Goal: Transaction & Acquisition: Purchase product/service

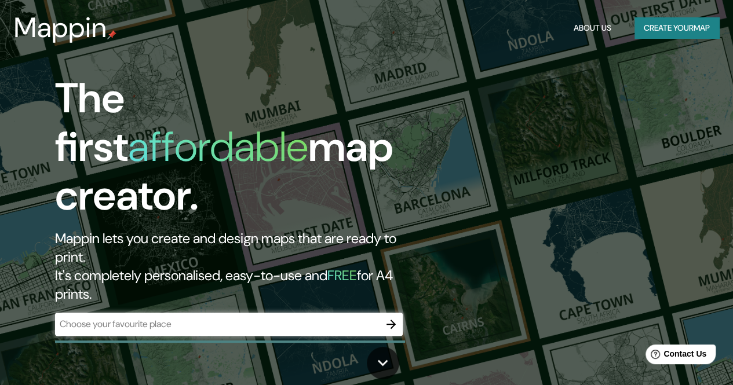
click at [170, 313] on div "​" at bounding box center [228, 324] width 347 height 23
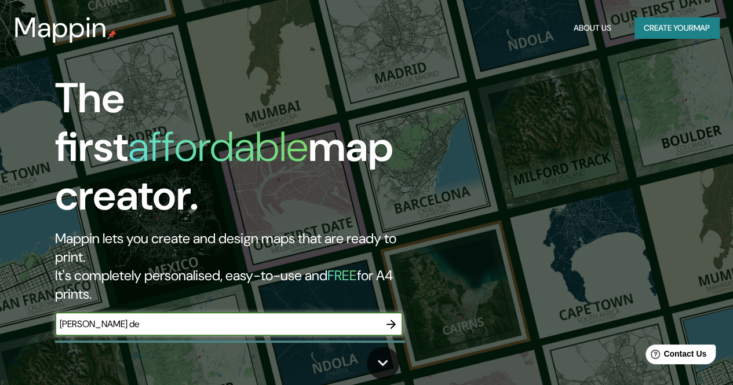
type input "Santiago de compostela"
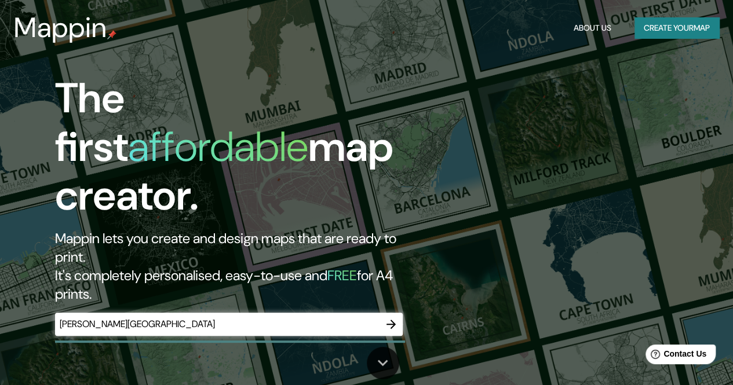
click at [387, 361] on icon at bounding box center [383, 363] width 10 height 6
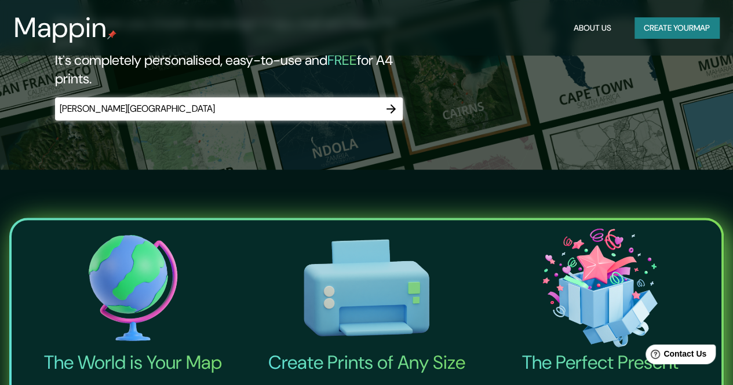
scroll to position [214, 0]
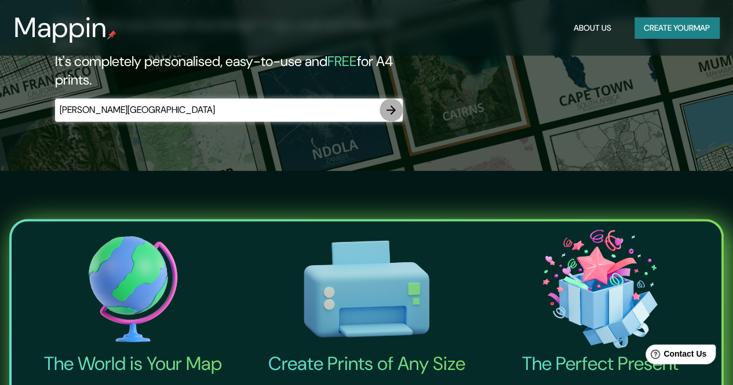
click at [394, 103] on icon "button" at bounding box center [391, 110] width 14 height 14
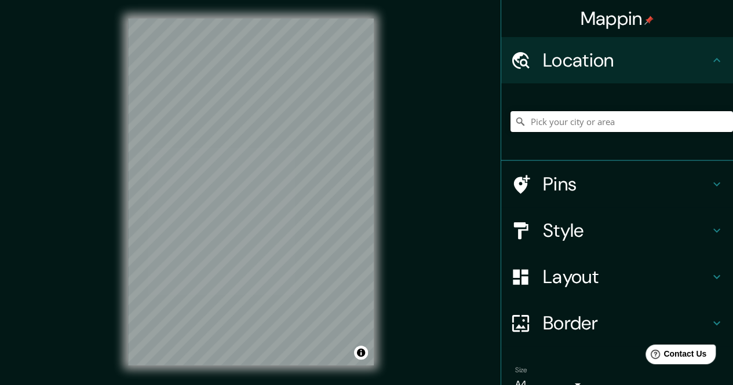
click at [513, 127] on input "Pick your city or area" at bounding box center [621, 121] width 222 height 21
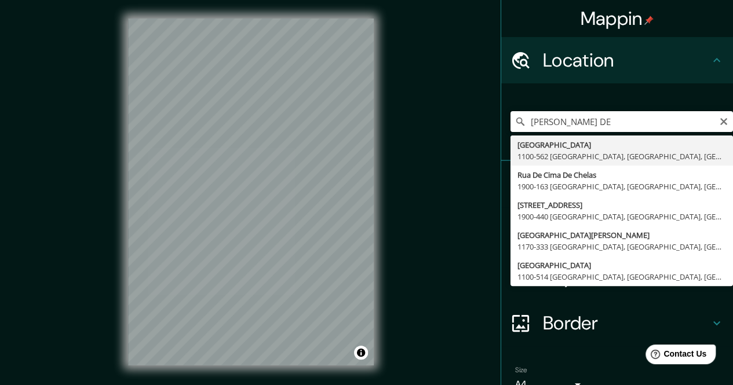
click at [513, 124] on input "SantiGO DE" at bounding box center [621, 121] width 222 height 21
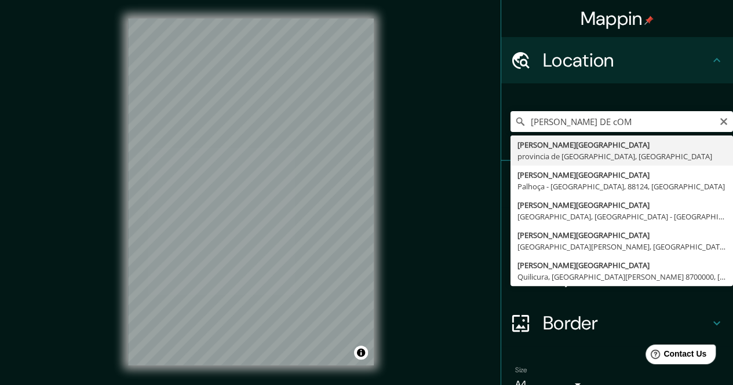
type input "[GEOGRAPHIC_DATA], provincia de [GEOGRAPHIC_DATA], [GEOGRAPHIC_DATA]"
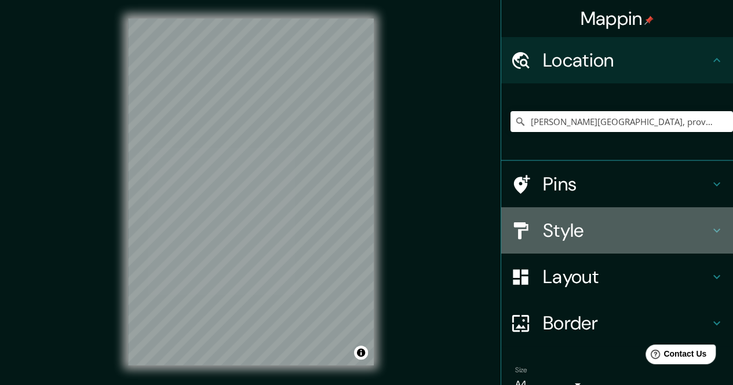
click at [513, 226] on h4 "Style" at bounding box center [626, 230] width 167 height 23
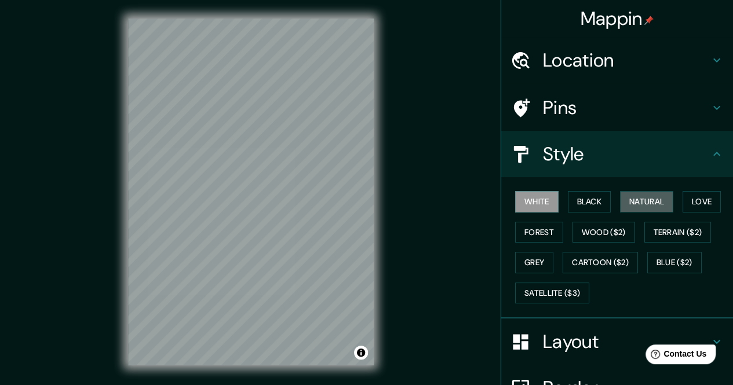
click at [513, 204] on button "Natural" at bounding box center [646, 201] width 53 height 21
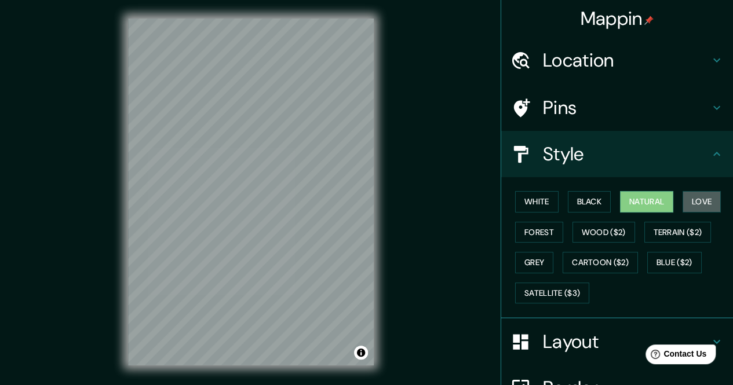
click at [513, 205] on button "Love" at bounding box center [701, 201] width 38 height 21
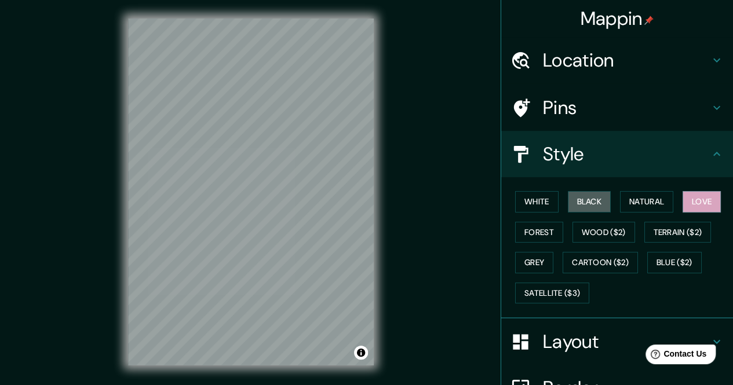
click at [513, 202] on button "Black" at bounding box center [589, 201] width 43 height 21
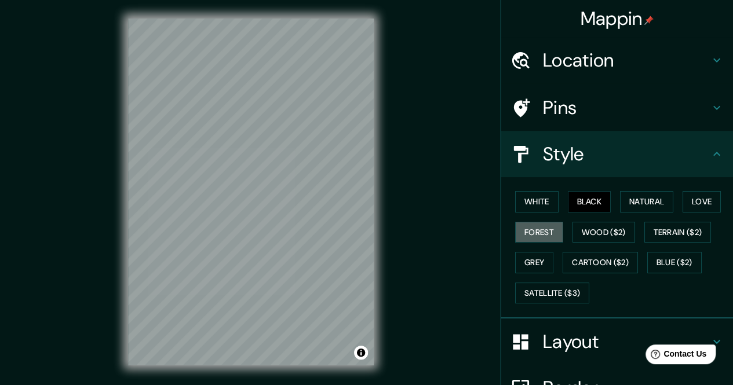
click at [513, 226] on button "Forest" at bounding box center [539, 232] width 48 height 21
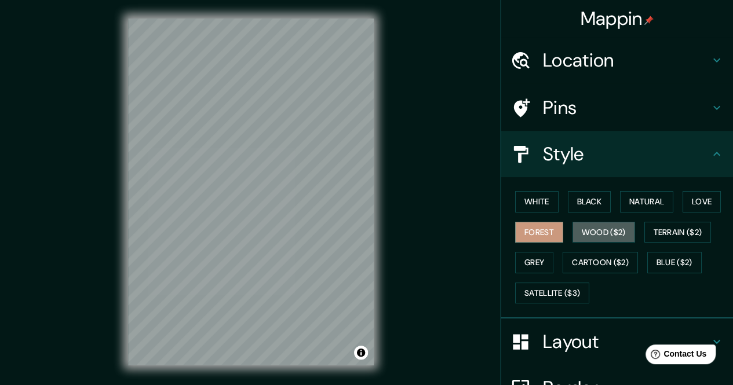
click at [513, 233] on button "Wood ($2)" at bounding box center [603, 232] width 63 height 21
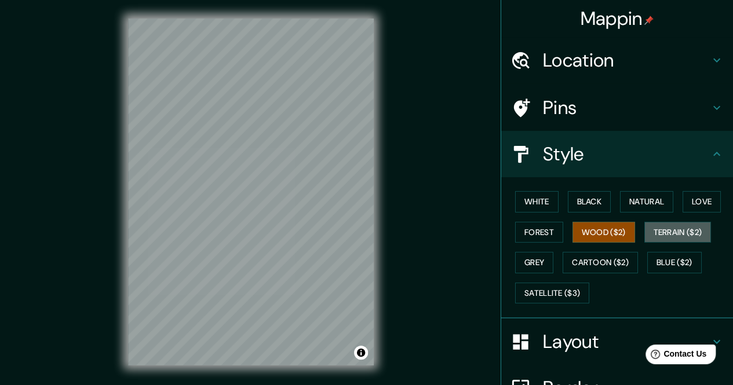
click at [513, 240] on button "Terrain ($2)" at bounding box center [677, 232] width 67 height 21
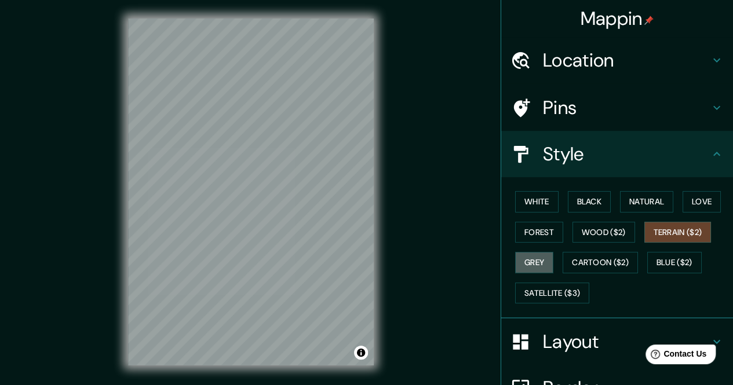
click at [513, 261] on button "Grey" at bounding box center [534, 262] width 38 height 21
click at [513, 261] on button "Cartoon ($2)" at bounding box center [599, 262] width 75 height 21
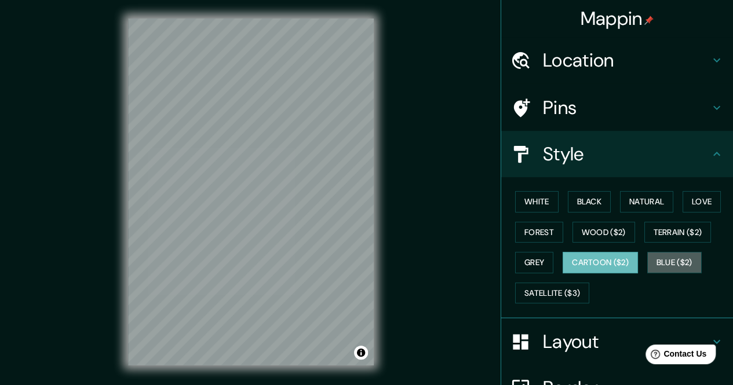
click at [513, 260] on button "Blue ($2)" at bounding box center [674, 262] width 54 height 21
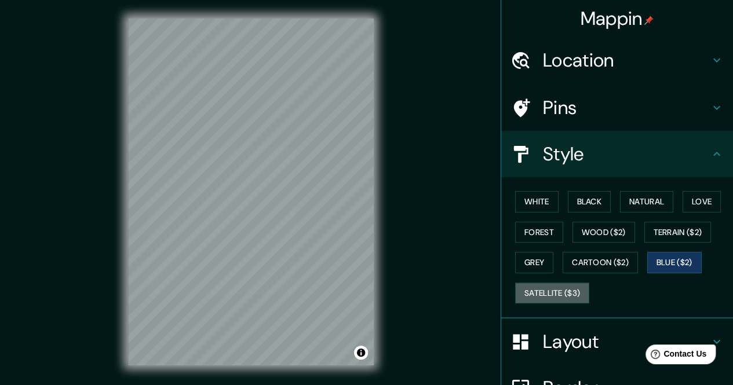
click at [513, 294] on button "Satellite ($3)" at bounding box center [552, 293] width 74 height 21
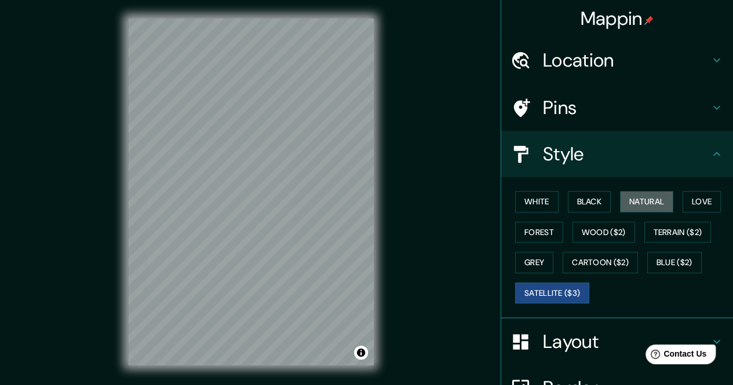
click at [513, 201] on button "Natural" at bounding box center [646, 201] width 53 height 21
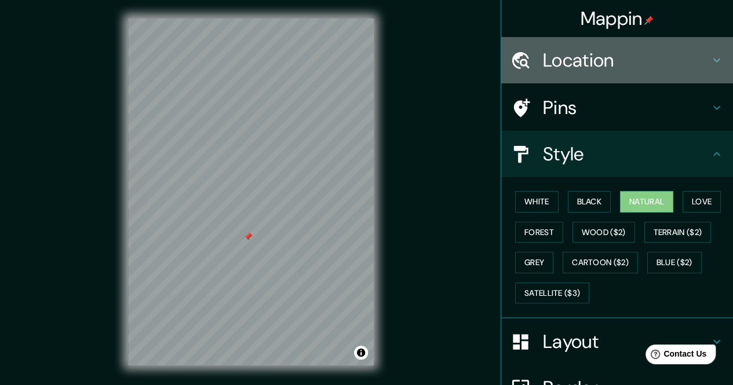
click at [513, 66] on h4 "Location" at bounding box center [626, 60] width 167 height 23
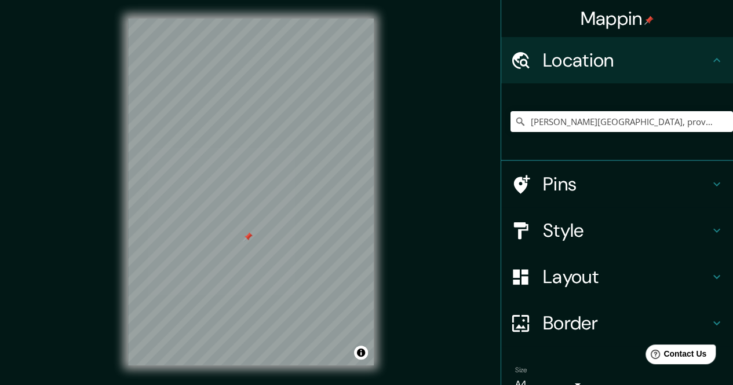
scroll to position [57, 0]
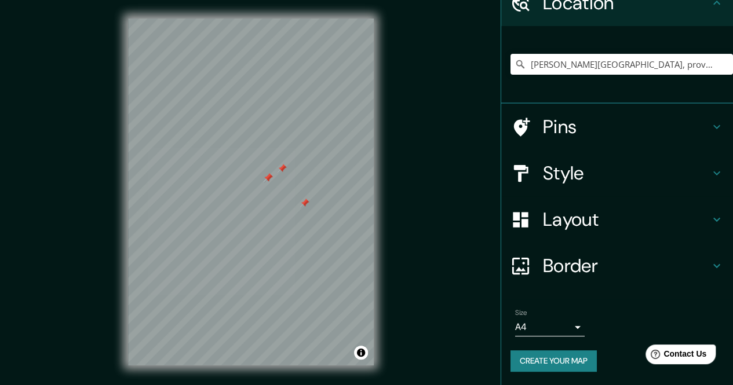
click at [263, 19] on div at bounding box center [251, 19] width 246 height 0
click at [513, 222] on h4 "Layout" at bounding box center [626, 219] width 167 height 23
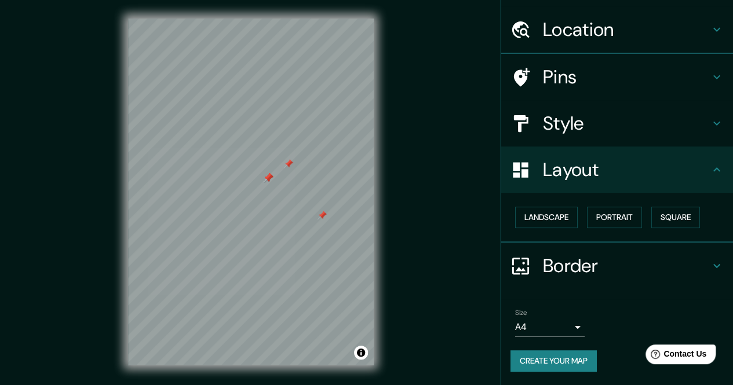
scroll to position [30, 0]
click at [513, 219] on button "Square" at bounding box center [675, 217] width 49 height 21
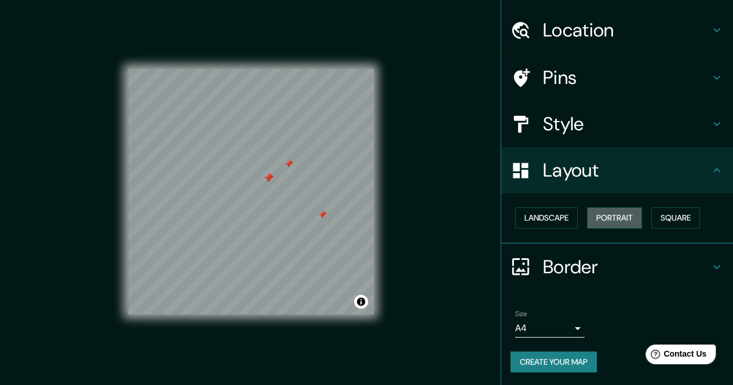
click at [513, 220] on button "Portrait" at bounding box center [614, 217] width 55 height 21
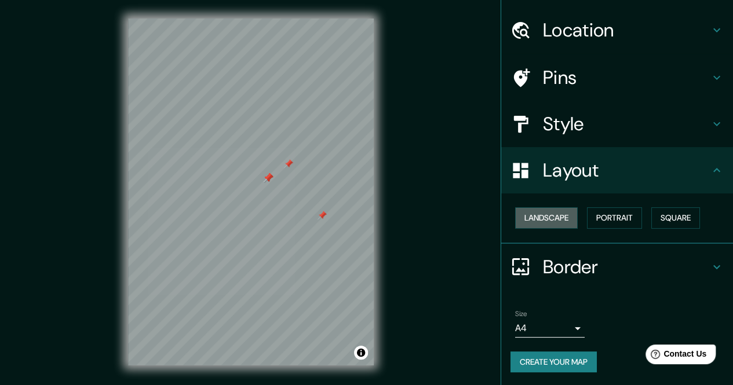
click at [513, 219] on button "Landscape" at bounding box center [546, 217] width 63 height 21
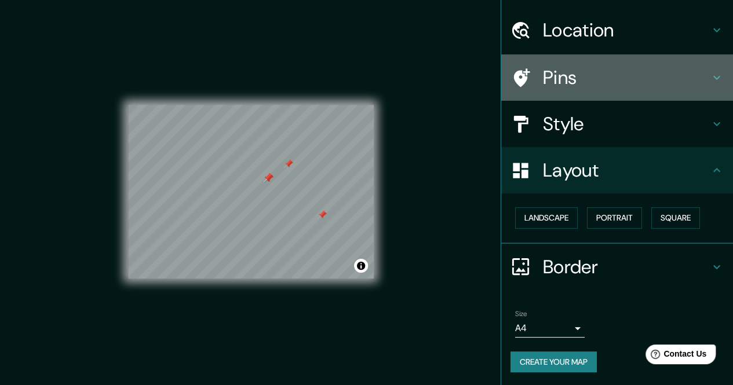
click at [513, 83] on h4 "Pins" at bounding box center [626, 77] width 167 height 23
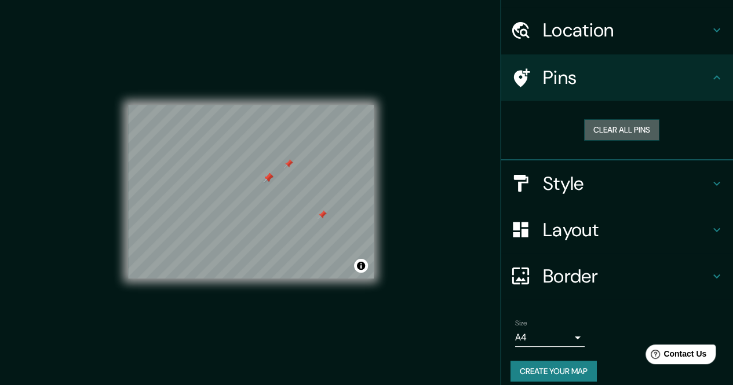
click at [513, 126] on button "Clear all pins" at bounding box center [621, 129] width 75 height 21
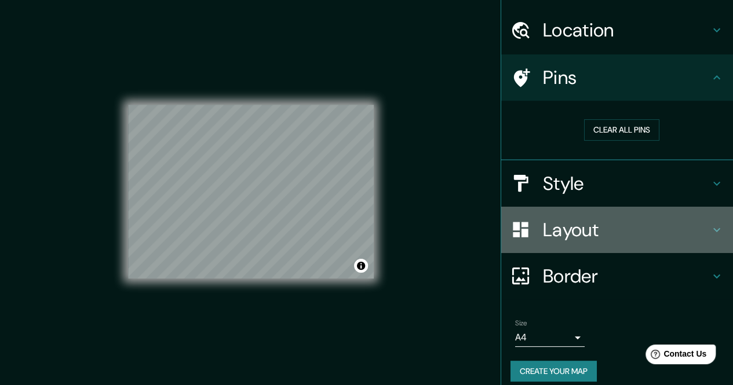
click at [513, 234] on h4 "Layout" at bounding box center [626, 229] width 167 height 23
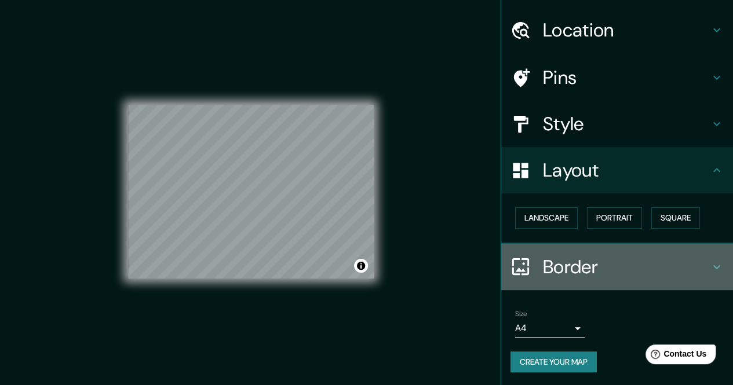
click at [513, 265] on h4 "Border" at bounding box center [626, 266] width 167 height 23
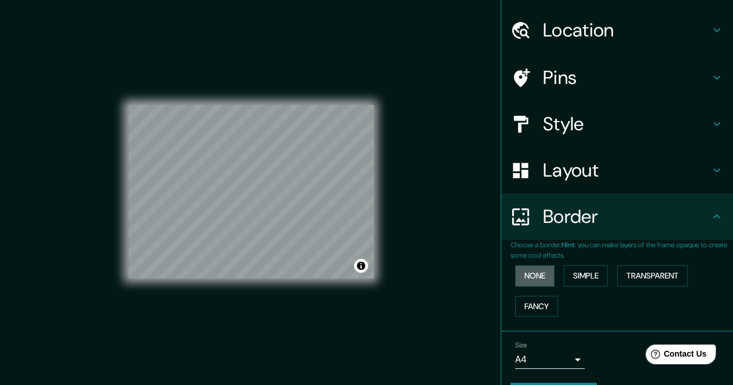
click at [513, 275] on button "None" at bounding box center [534, 275] width 39 height 21
click at [513, 280] on button "Simple" at bounding box center [585, 275] width 44 height 21
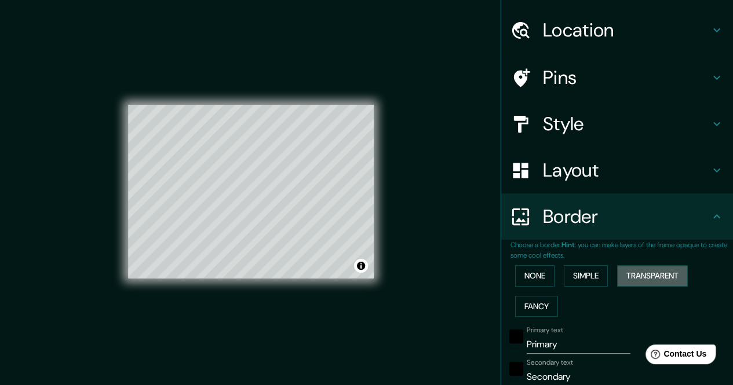
click at [513, 279] on button "Transparent" at bounding box center [652, 275] width 71 height 21
click at [513, 306] on button "Fancy" at bounding box center [536, 306] width 43 height 21
click at [513, 275] on button "Simple" at bounding box center [585, 275] width 44 height 21
click at [513, 275] on button "None" at bounding box center [534, 275] width 39 height 21
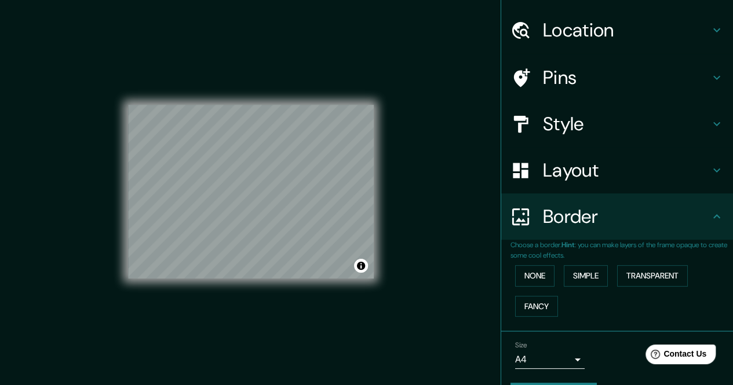
scroll to position [61, 0]
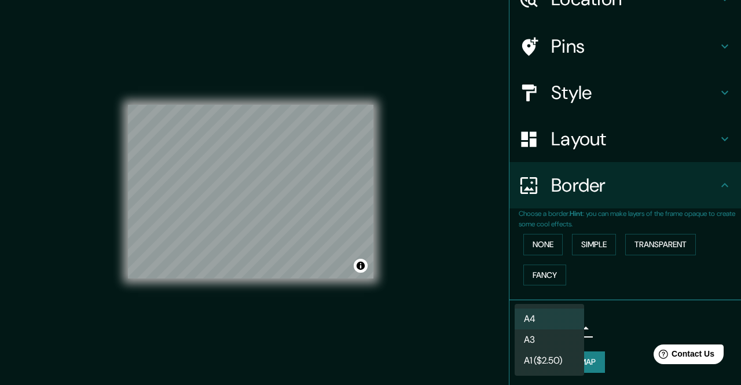
click at [513, 331] on body "Mappin Location Santiago de Compostela, provincia de La Coruña, España Pins Sty…" at bounding box center [370, 192] width 741 height 385
click at [513, 341] on li "A3" at bounding box center [549, 340] width 69 height 21
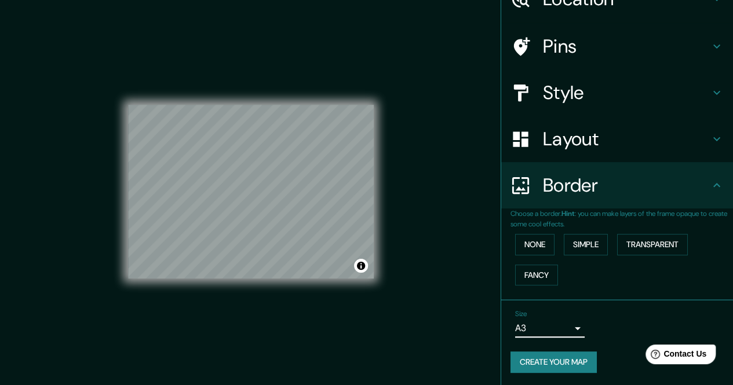
click at [513, 365] on button "Create your map" at bounding box center [553, 362] width 86 height 21
click at [513, 359] on button "Create your map" at bounding box center [553, 362] width 86 height 21
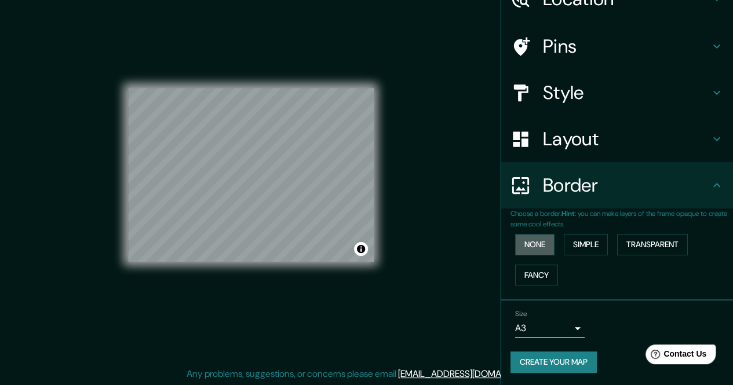
click at [513, 241] on button "None" at bounding box center [534, 244] width 39 height 21
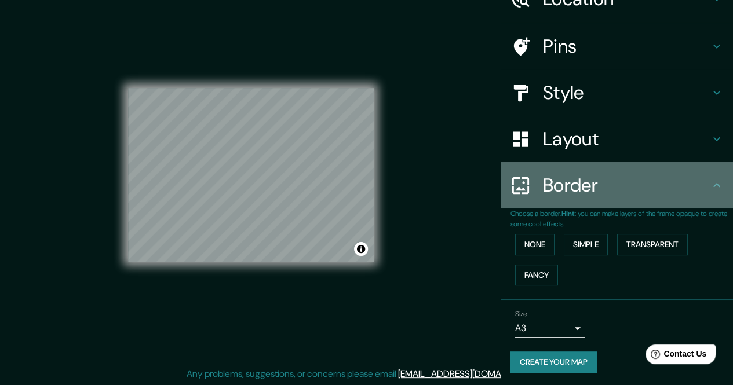
click at [513, 184] on h4 "Border" at bounding box center [626, 185] width 167 height 23
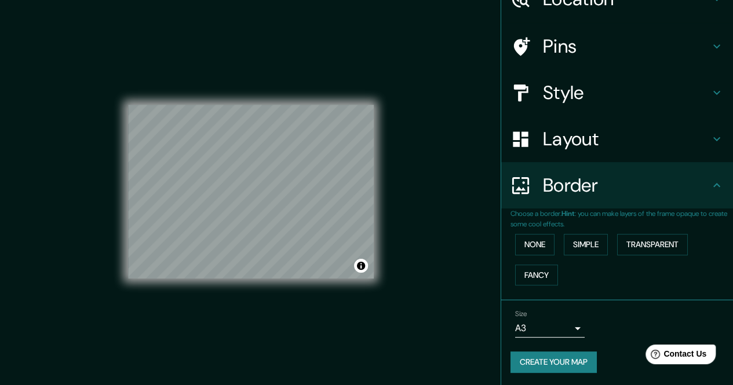
scroll to position [1, 0]
click at [54, 187] on div "Mappin Location Santiago de Compostela, provincia de La Coruña, España Pins Sty…" at bounding box center [366, 200] width 733 height 402
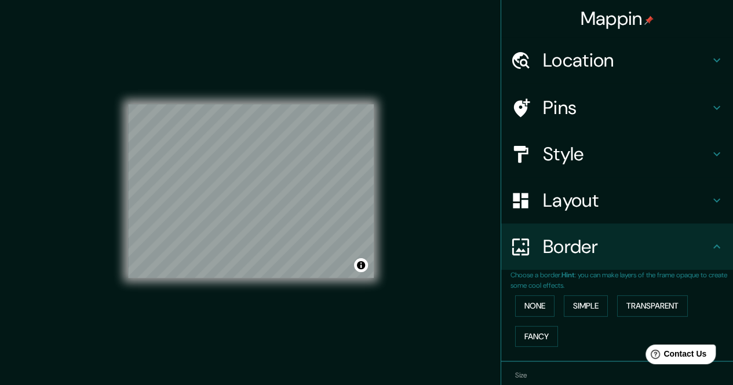
scroll to position [61, 0]
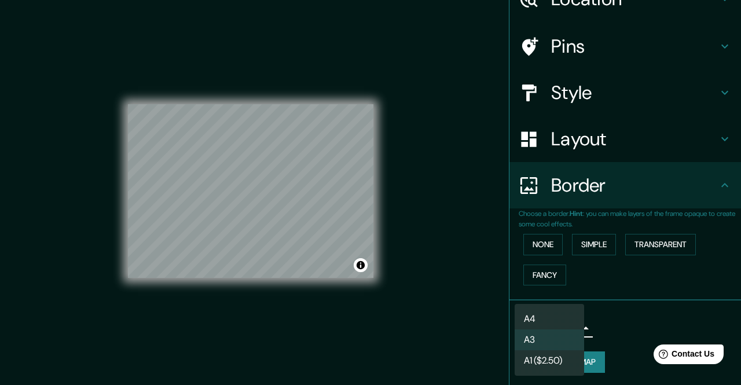
click at [513, 324] on body "Mappin Location Santiago de Compostela, provincia de La Coruña, España Pins Sty…" at bounding box center [370, 191] width 741 height 385
click at [513, 320] on li "A4" at bounding box center [549, 319] width 69 height 21
type input "single"
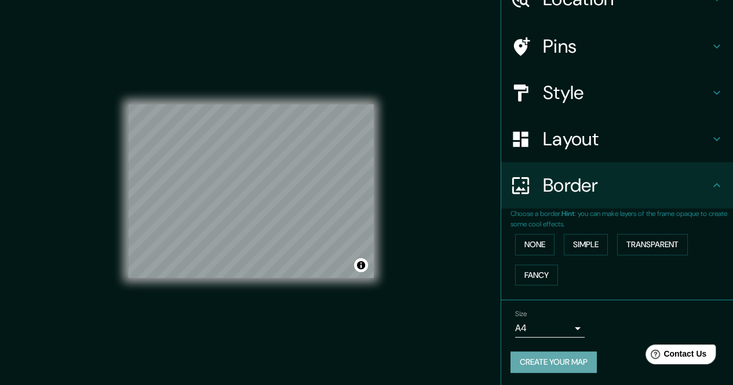
click at [513, 355] on button "Create your map" at bounding box center [553, 362] width 86 height 21
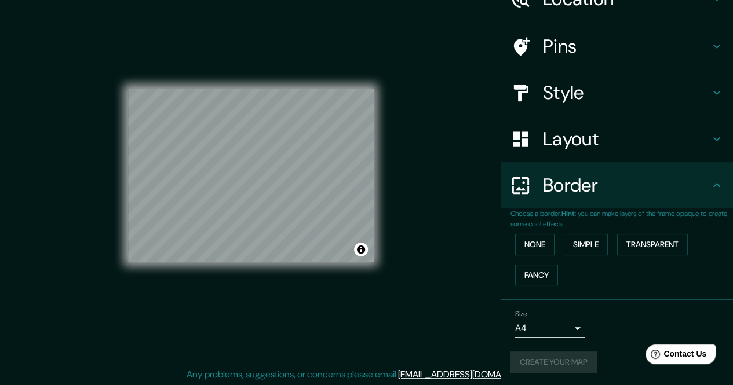
scroll to position [0, 0]
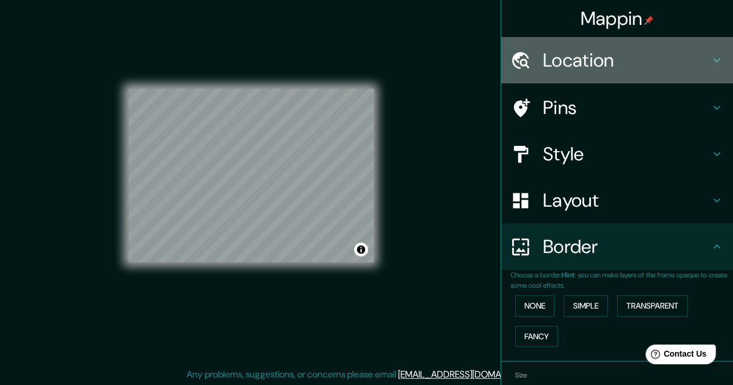
click at [513, 55] on h4 "Location" at bounding box center [626, 60] width 167 height 23
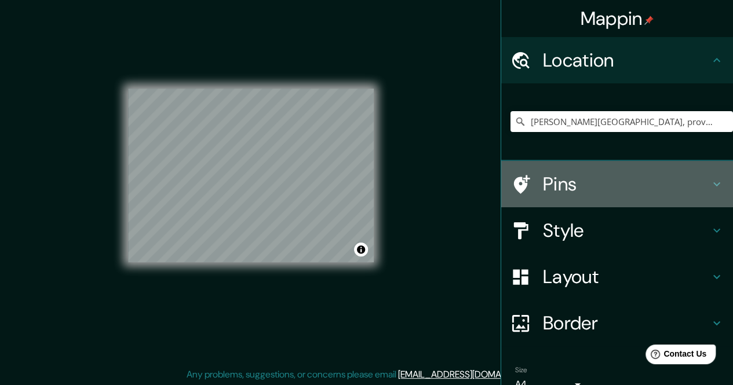
click at [513, 188] on h4 "Pins" at bounding box center [626, 184] width 167 height 23
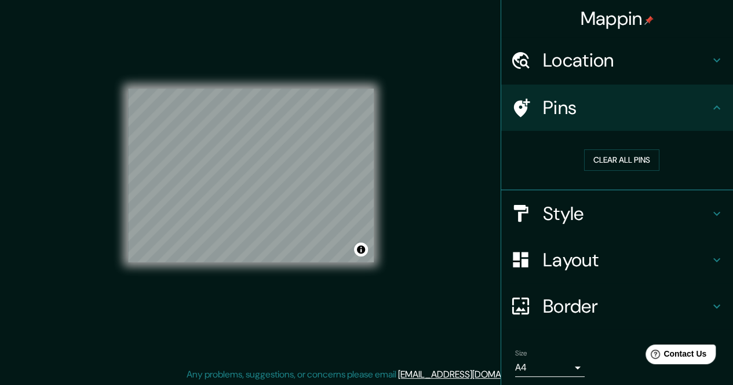
click at [513, 207] on h4 "Style" at bounding box center [626, 213] width 167 height 23
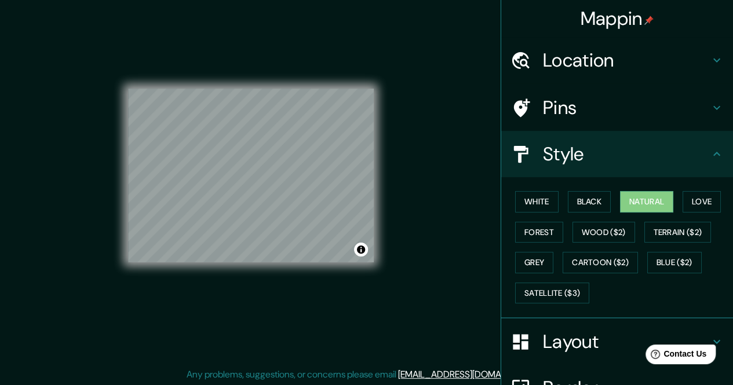
scroll to position [120, 0]
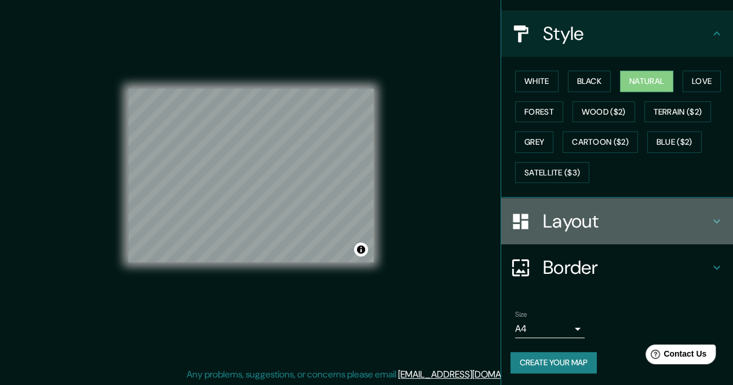
click at [513, 215] on h4 "Layout" at bounding box center [626, 221] width 167 height 23
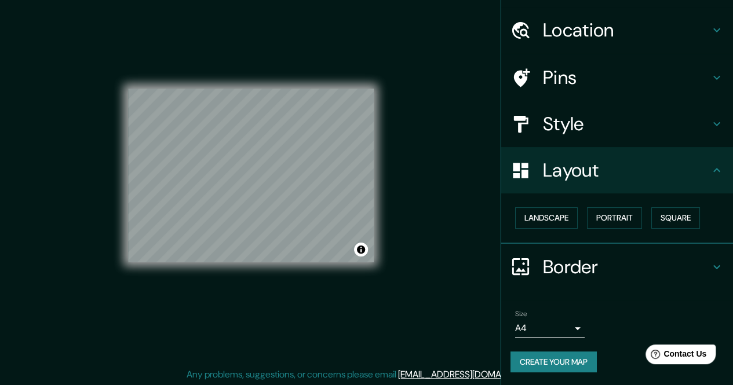
scroll to position [17, 0]
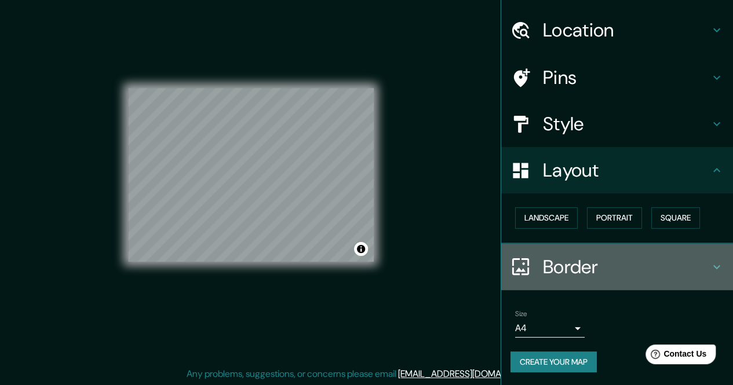
click at [513, 261] on h4 "Border" at bounding box center [626, 266] width 167 height 23
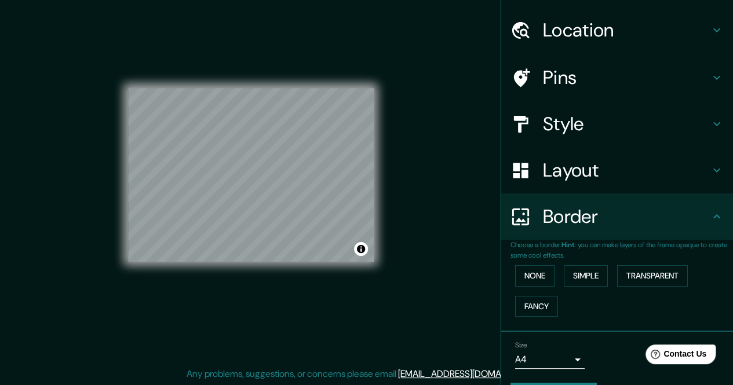
scroll to position [61, 0]
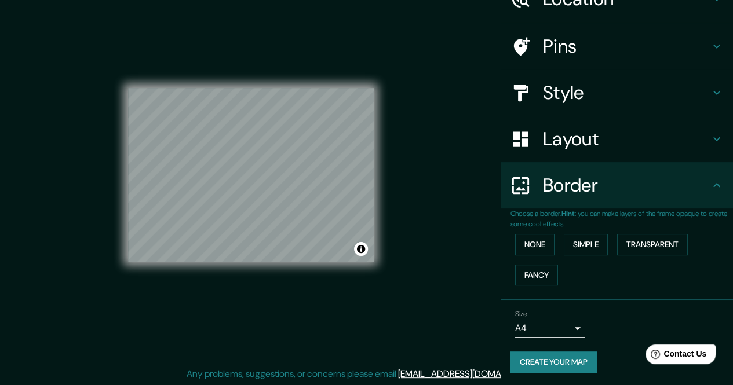
click at [513, 246] on button "Simple" at bounding box center [585, 244] width 44 height 21
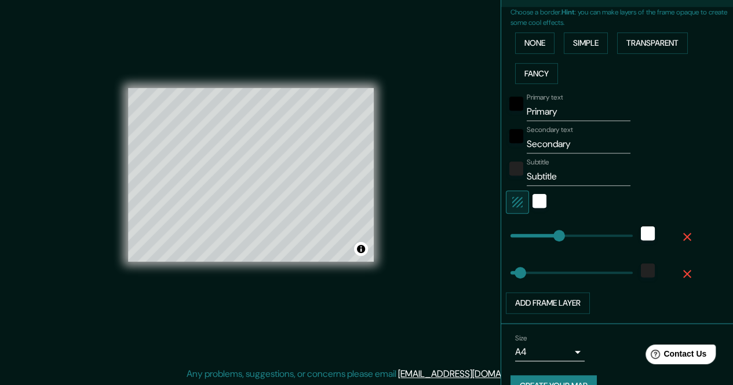
scroll to position [286, 0]
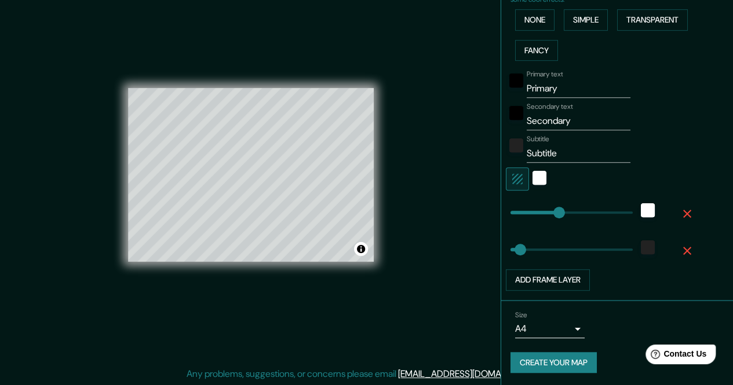
click at [513, 360] on button "Create your map" at bounding box center [553, 362] width 86 height 21
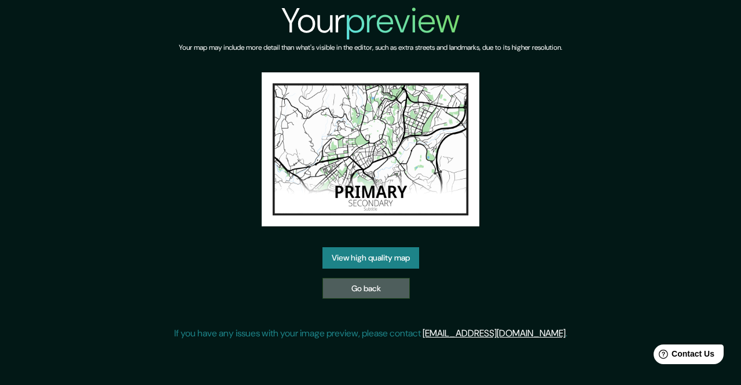
click at [371, 285] on link "Go back" at bounding box center [366, 288] width 87 height 21
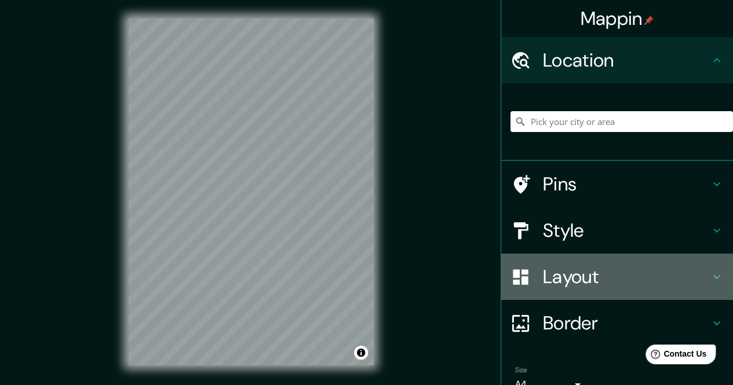
click at [575, 280] on h4 "Layout" at bounding box center [626, 276] width 167 height 23
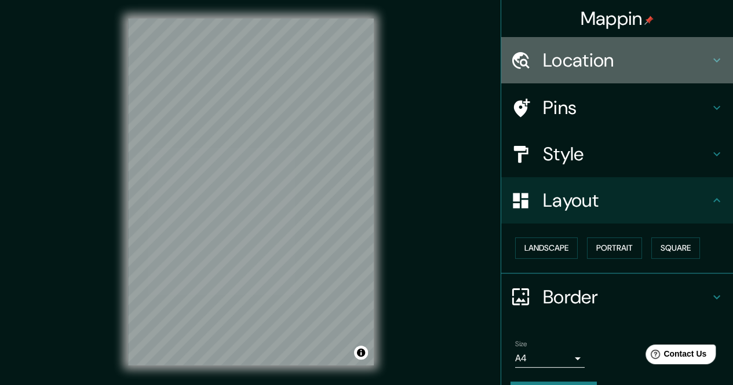
click at [574, 71] on h4 "Location" at bounding box center [626, 60] width 167 height 23
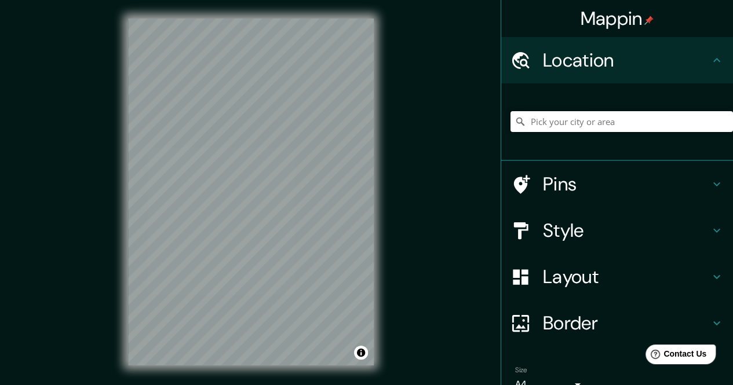
click at [554, 116] on input "Pick your city or area" at bounding box center [621, 121] width 222 height 21
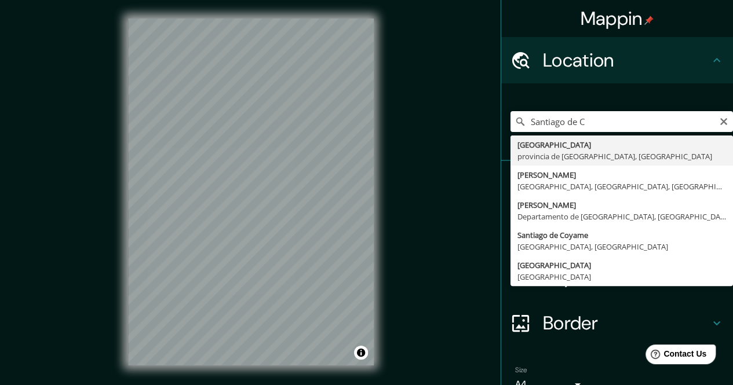
type input "[GEOGRAPHIC_DATA], provincia de [GEOGRAPHIC_DATA], [GEOGRAPHIC_DATA]"
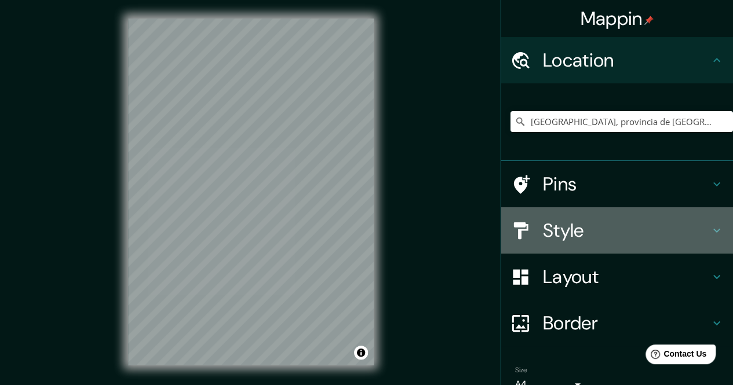
click at [570, 230] on h4 "Style" at bounding box center [626, 230] width 167 height 23
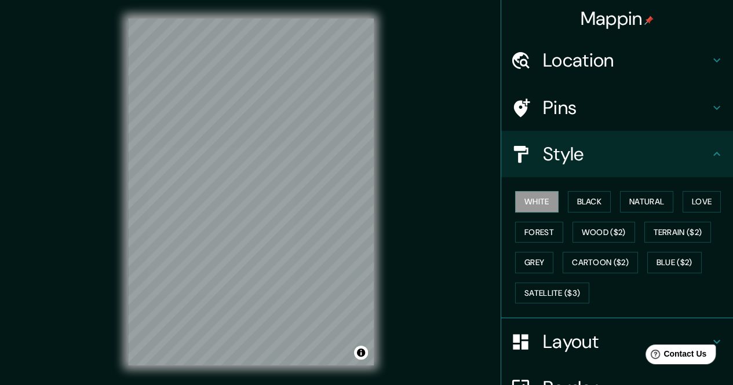
click at [625, 200] on button "Natural" at bounding box center [646, 201] width 53 height 21
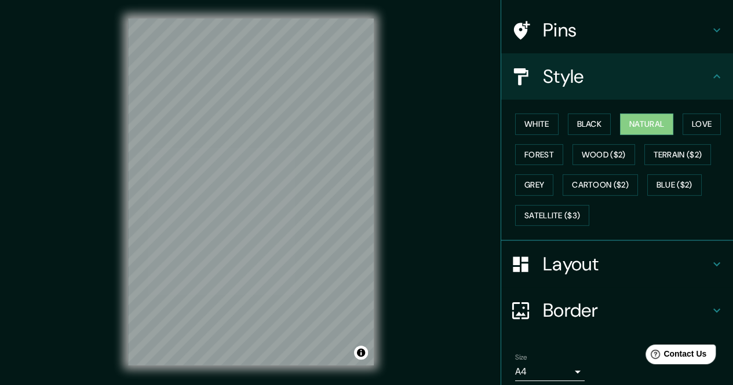
scroll to position [120, 0]
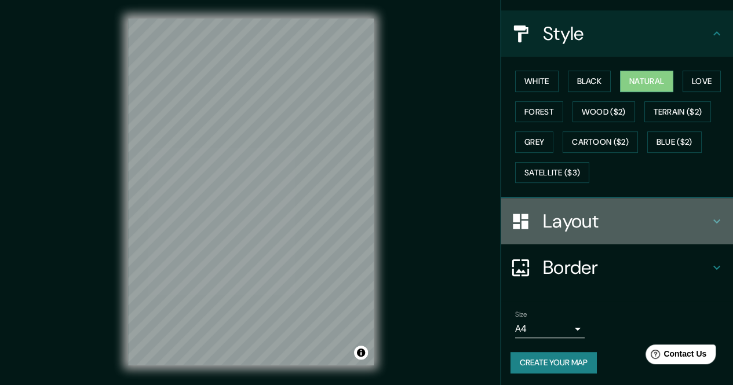
click at [579, 218] on h4 "Layout" at bounding box center [626, 221] width 167 height 23
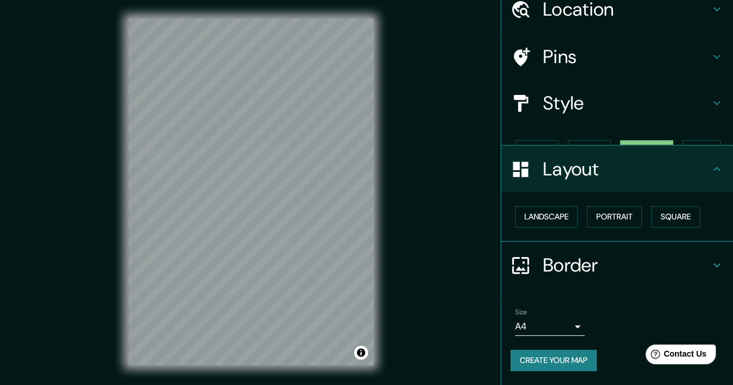
scroll to position [30, 0]
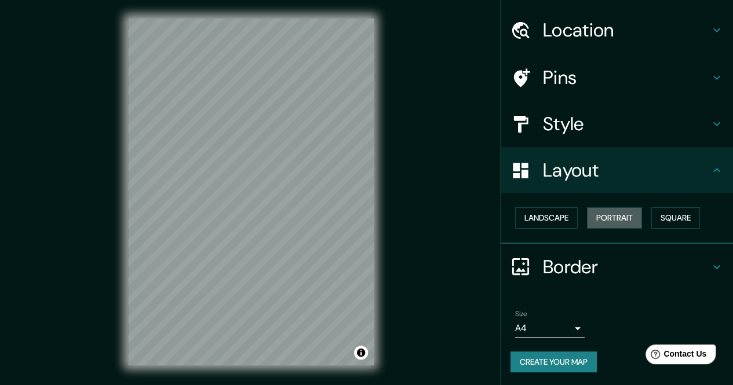
click at [599, 221] on button "Portrait" at bounding box center [614, 217] width 55 height 21
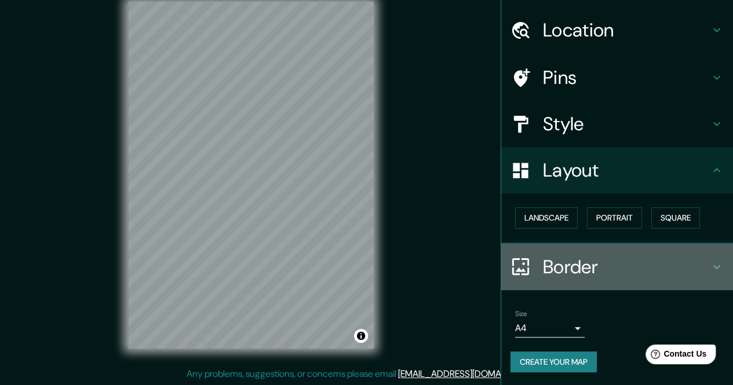
click at [581, 268] on h4 "Border" at bounding box center [626, 266] width 167 height 23
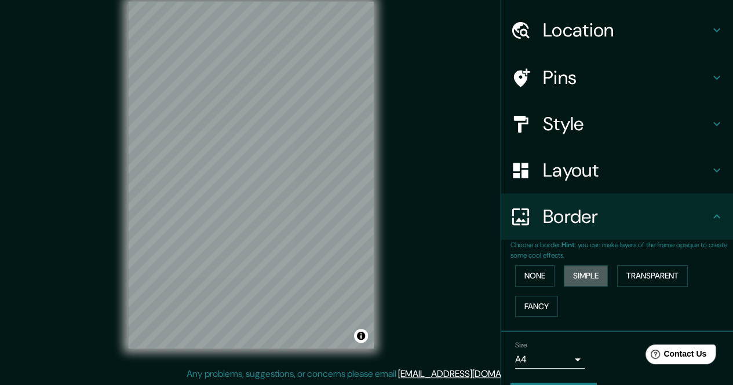
click at [574, 273] on button "Simple" at bounding box center [585, 275] width 44 height 21
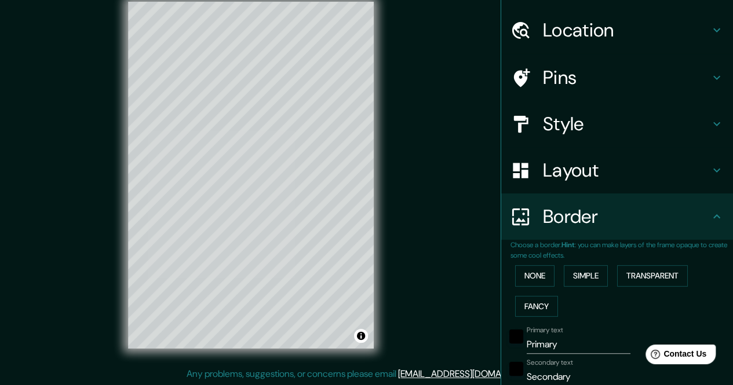
click at [640, 276] on button "Transparent" at bounding box center [652, 275] width 71 height 21
click at [521, 311] on button "Fancy" at bounding box center [536, 306] width 43 height 21
click at [656, 279] on button "Transparent" at bounding box center [652, 275] width 71 height 21
click at [577, 280] on button "Simple" at bounding box center [585, 275] width 44 height 21
click at [526, 346] on input "Primary" at bounding box center [578, 344] width 104 height 19
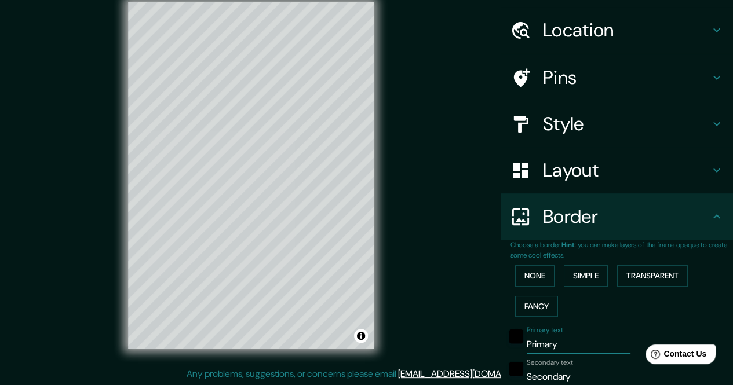
click at [526, 346] on input "Primary" at bounding box center [578, 344] width 104 height 19
type input "s"
type input "170"
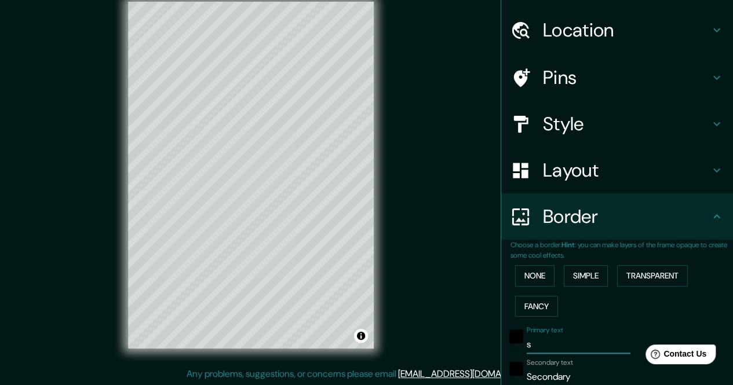
type input "34"
type input "san"
type input "170"
type input "34"
type input "sant"
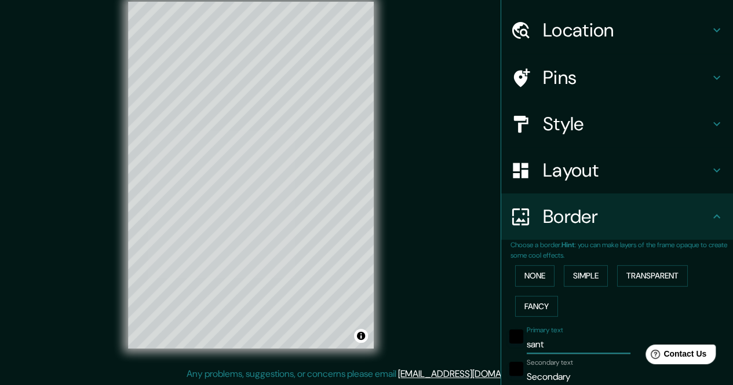
type input "170"
type input "34"
type input "santi"
type input "170"
type input "34"
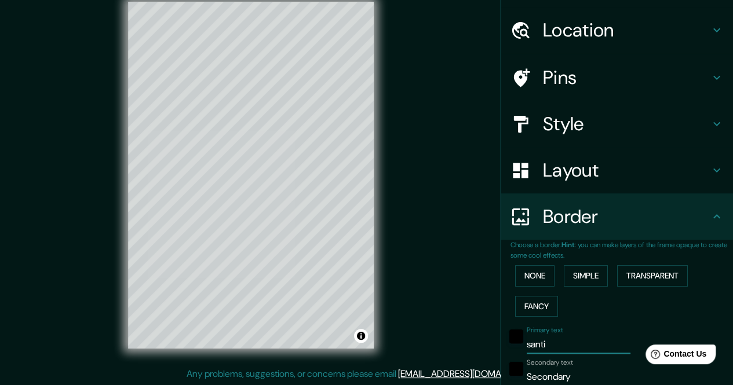
type input "santia"
type input "170"
type input "34"
type input "santiag"
type input "170"
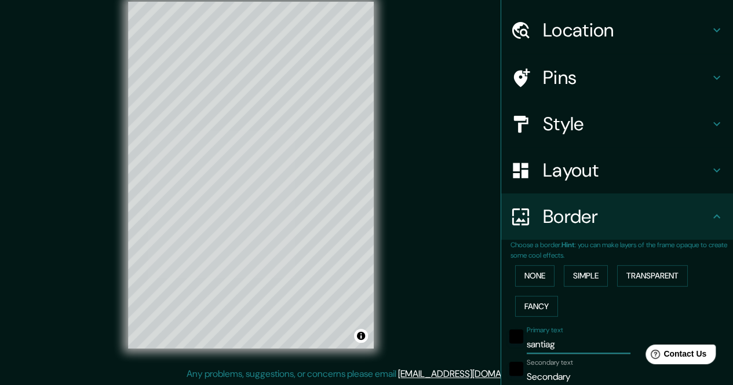
type input "34"
type input "santiago"
type input "170"
type input "34"
type input "santiago d"
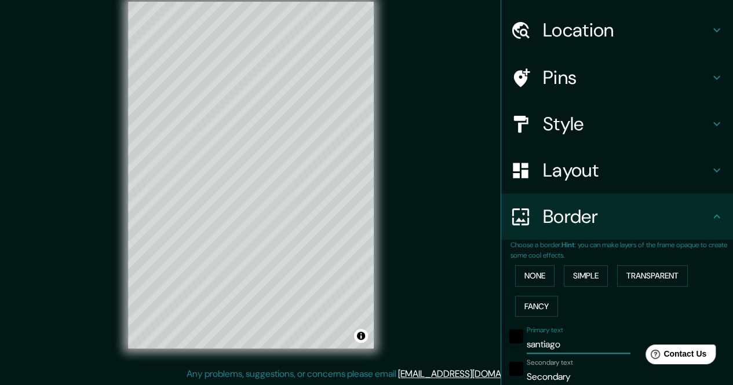
type input "170"
type input "34"
type input "santiago de"
type input "170"
type input "34"
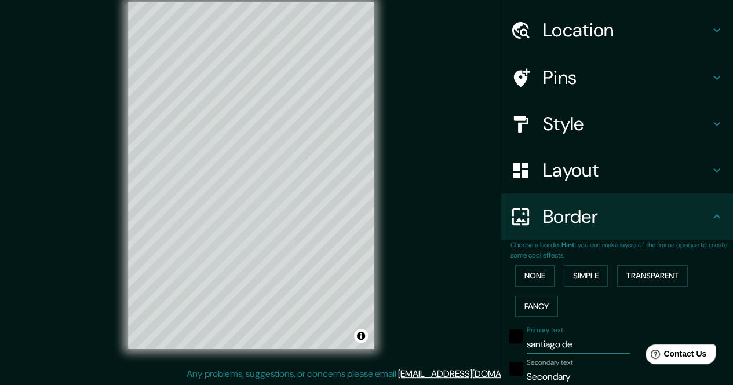
type input "santiago de"
type input "170"
type input "34"
type input "santiago de C"
type input "170"
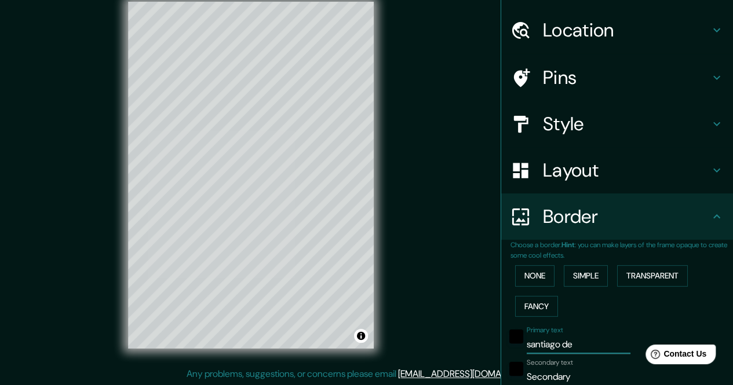
type input "34"
type input "santiago de"
type input "170"
type input "34"
type input "santiag"
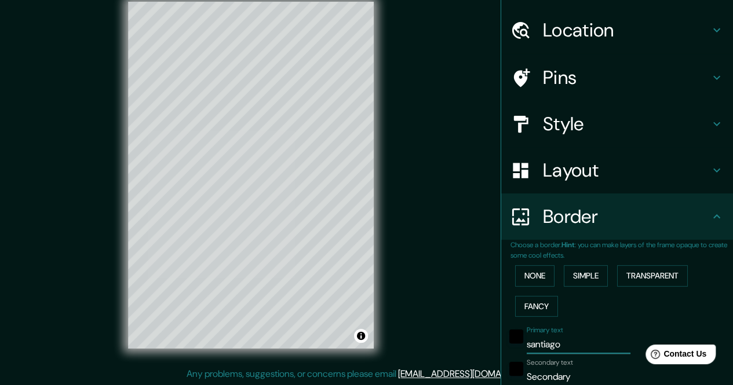
type input "170"
type input "34"
type input "s"
type input "170"
type input "34"
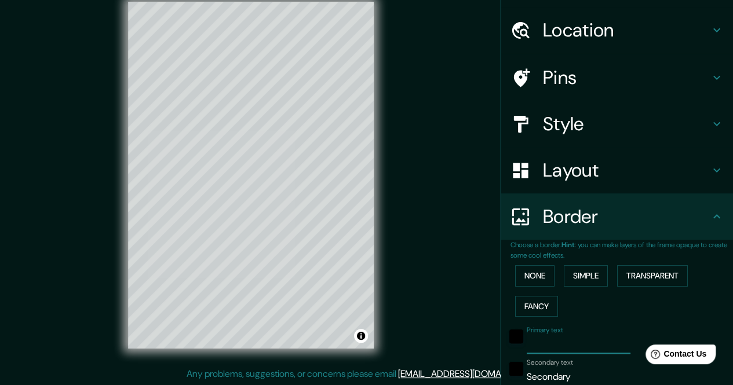
type input "S"
type input "170"
type input "34"
type input "San"
type input "170"
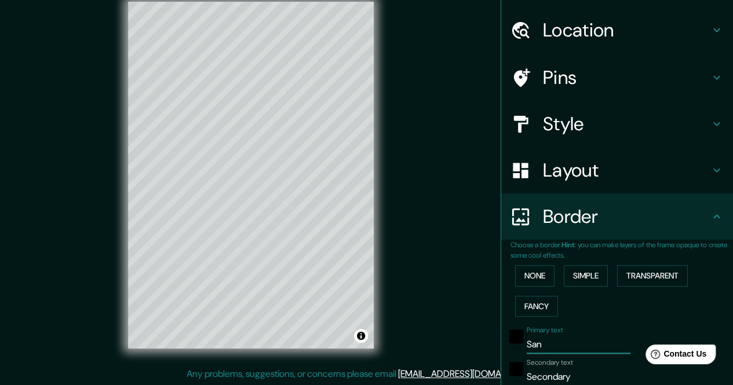
type input "34"
type input "Sant"
type input "170"
type input "34"
type input "Santia"
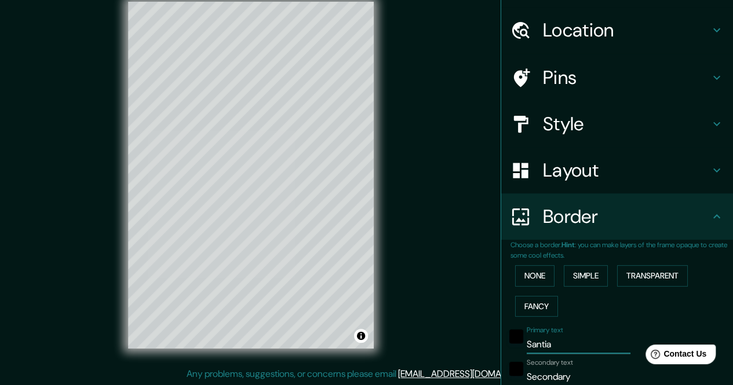
type input "170"
type input "34"
type input "Santiag"
type input "170"
type input "34"
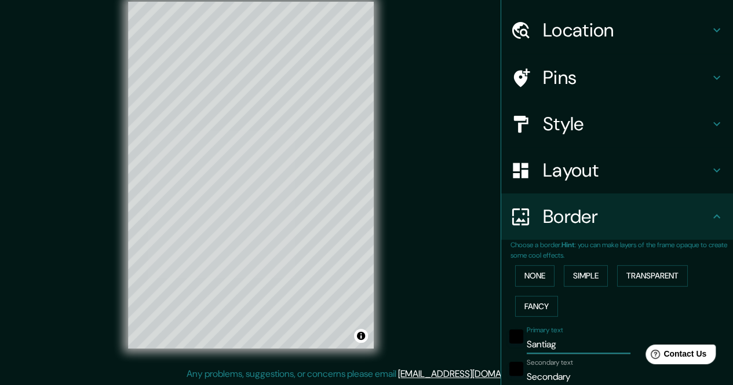
type input "Santiago"
type input "170"
type input "34"
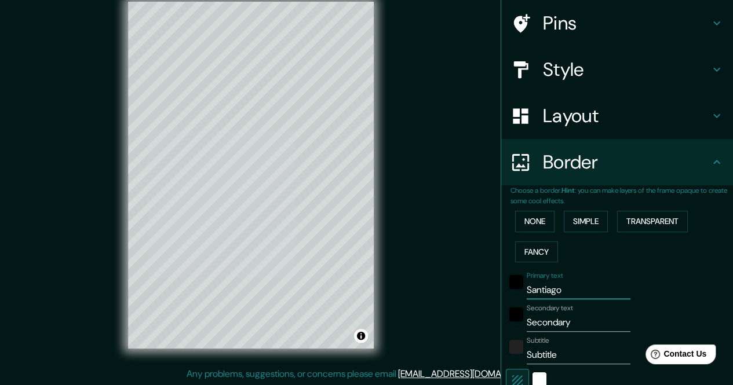
scroll to position [86, 0]
type input "Santiago"
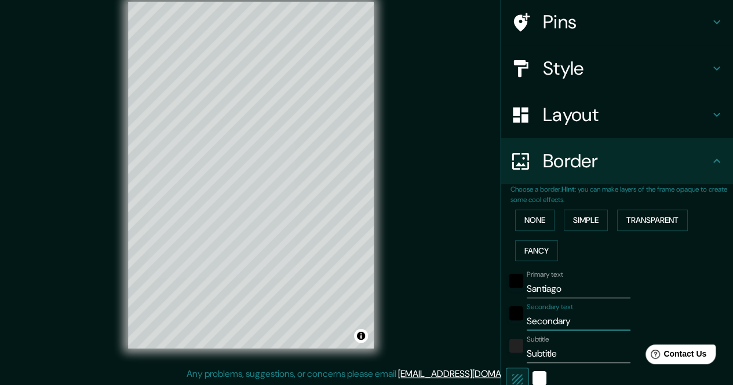
click at [550, 324] on input "Secondary" at bounding box center [578, 321] width 104 height 19
type input "de"
type input "170"
type input "34"
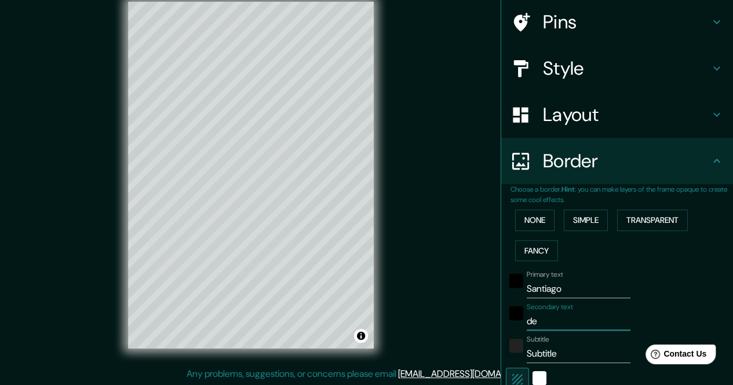
type input "de"
type input "170"
type input "34"
type input "de C"
type input "170"
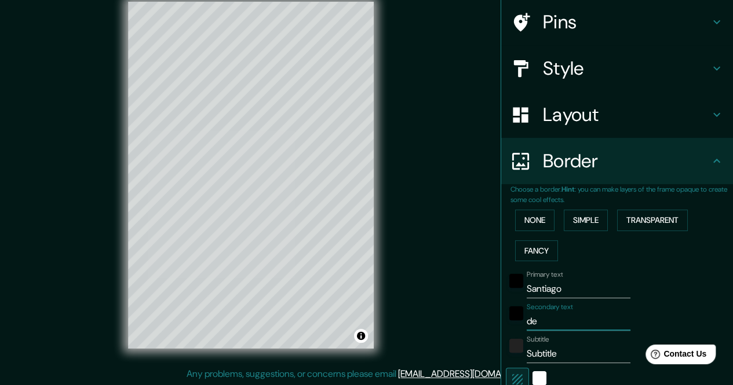
type input "34"
type input "de Co"
type input "170"
type input "34"
type input "de Com"
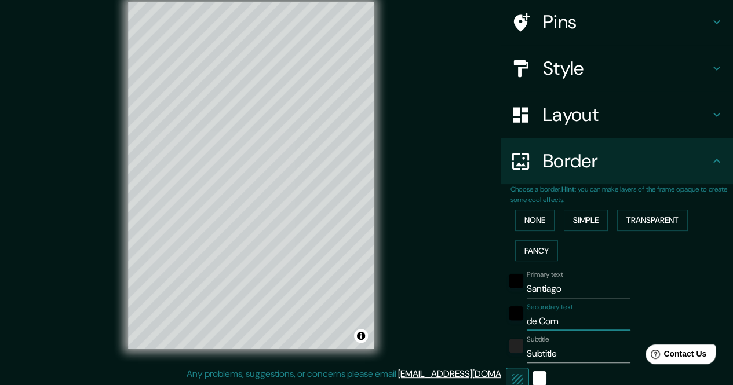
type input "170"
type input "34"
type input "de Compso"
type input "170"
type input "34"
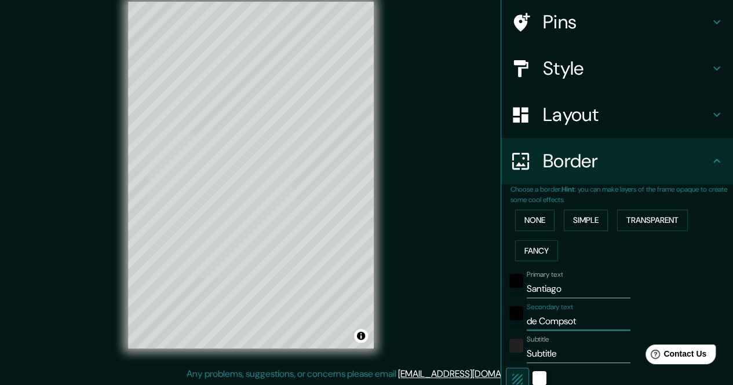
type input "de Compsote"
type input "170"
type input "34"
type input "de Compsotela"
type input "170"
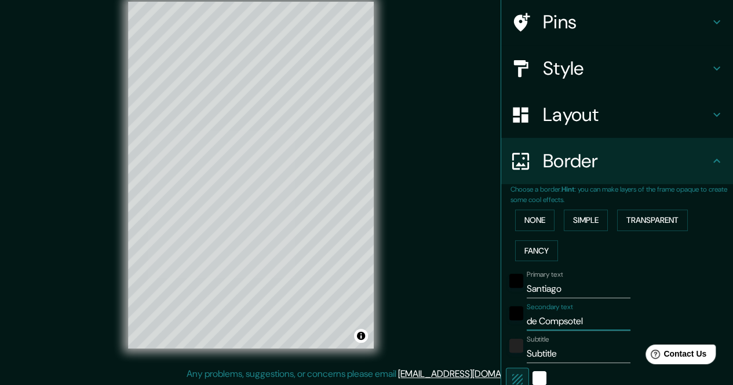
type input "34"
type input "de Compsotela"
click at [540, 353] on input "Subtitle" at bounding box center [578, 354] width 104 height 19
paste input "No me preocupa mucho los contenidos porque yo ya impartí Didáctica de"
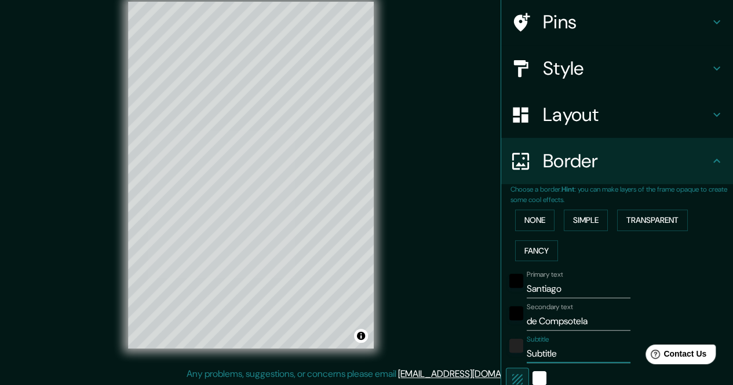
type input "No me preocupa mucho los contenidos porque yo ya impartí Didáctica de"
type input "170"
type input "34"
type input "Subtitle"
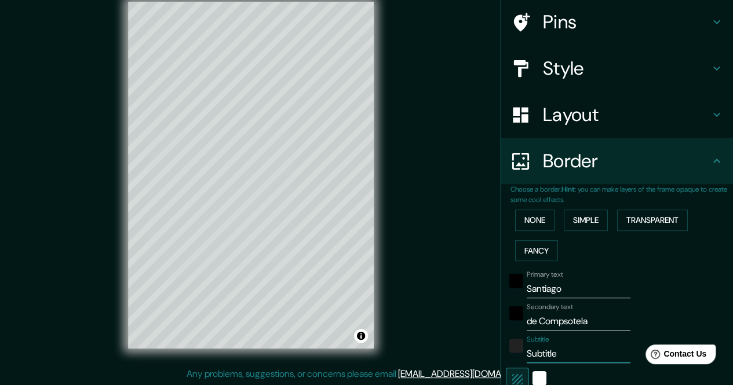
type input "170"
type input "34"
paste input "42.877033, -8.550489"
type input "42.877033, -8.550489"
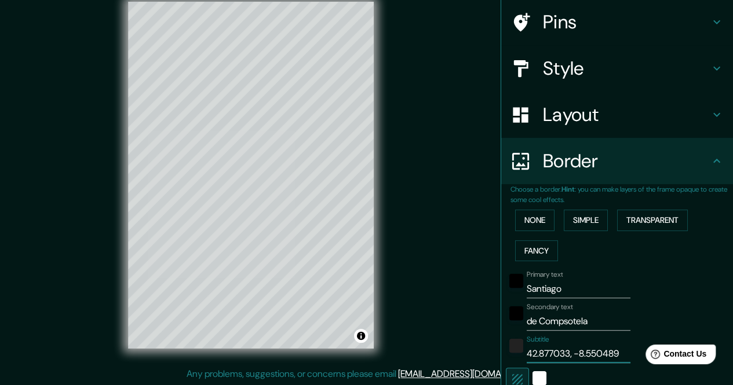
type input "170"
type input "34"
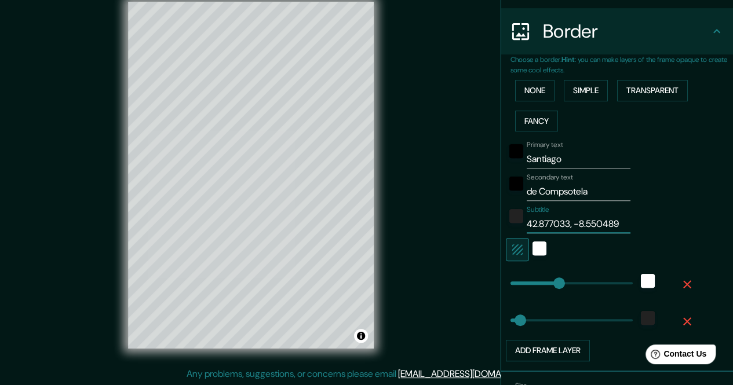
scroll to position [286, 0]
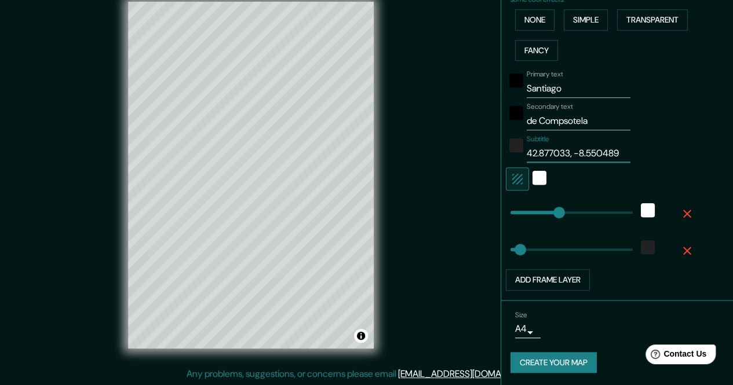
type input "42.877033, -8.550489"
click at [541, 358] on button "Create your map" at bounding box center [553, 362] width 86 height 21
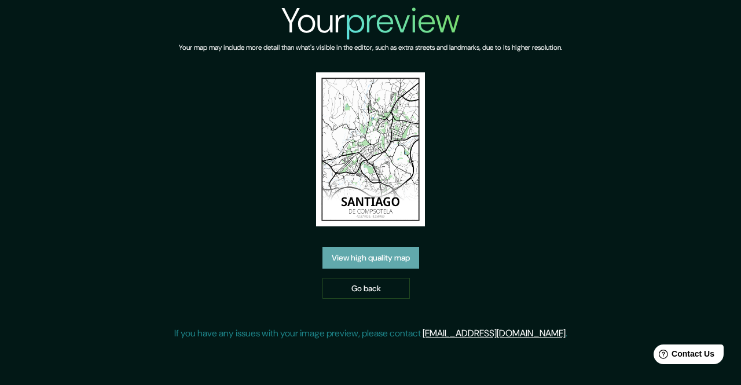
click at [360, 261] on link "View high quality map" at bounding box center [371, 257] width 97 height 21
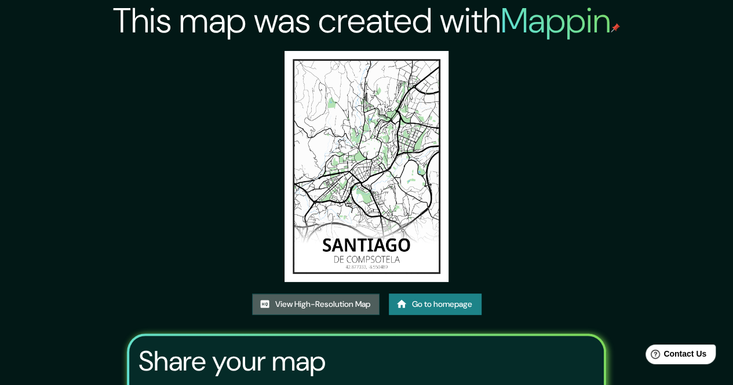
click at [328, 308] on link "View High-Resolution Map" at bounding box center [315, 304] width 127 height 21
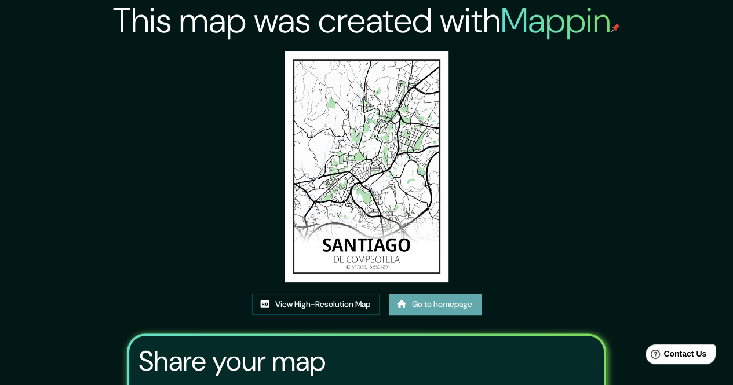
click at [440, 306] on link "Go to homepage" at bounding box center [435, 304] width 93 height 21
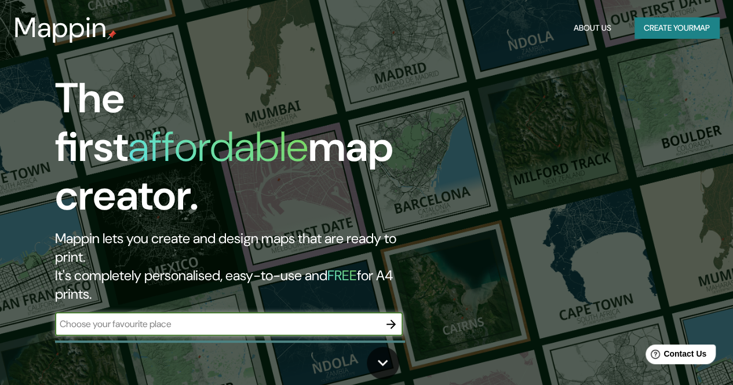
click at [302, 317] on input "text" at bounding box center [217, 323] width 324 height 13
type input "Santiago de compostela"
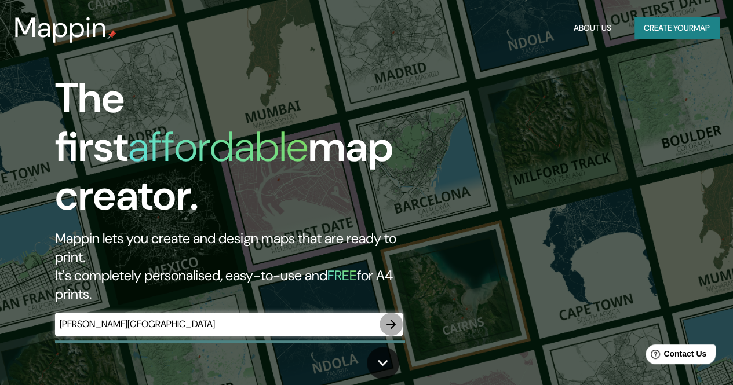
click at [387, 317] on icon "button" at bounding box center [391, 324] width 14 height 14
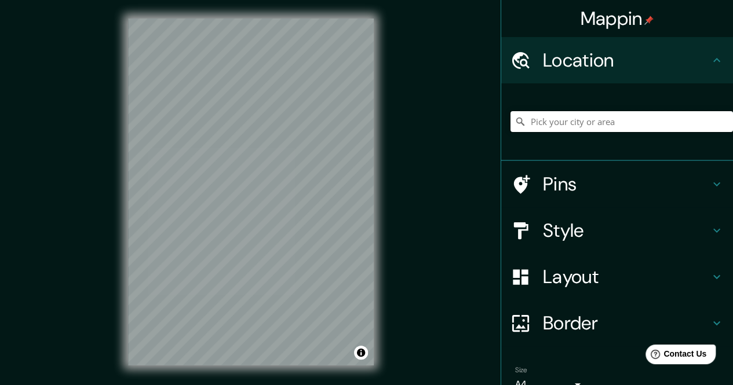
click at [588, 125] on input "Pick your city or area" at bounding box center [621, 121] width 222 height 21
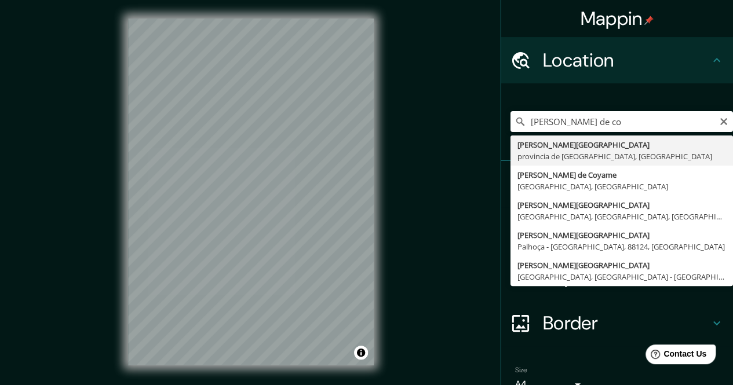
type input "[GEOGRAPHIC_DATA], provincia de [GEOGRAPHIC_DATA], [GEOGRAPHIC_DATA]"
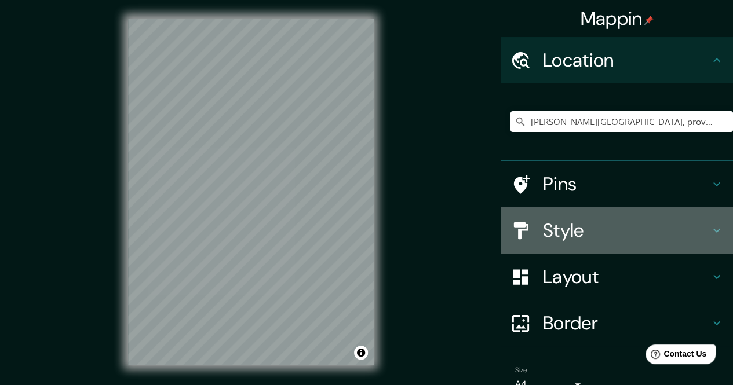
click at [590, 230] on h4 "Style" at bounding box center [626, 230] width 167 height 23
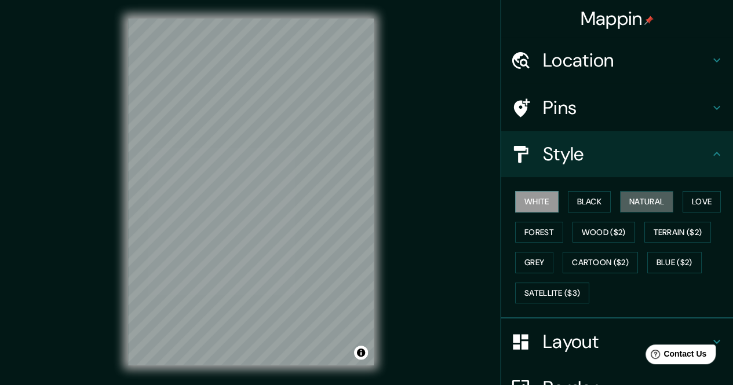
click at [643, 201] on button "Natural" at bounding box center [646, 201] width 53 height 21
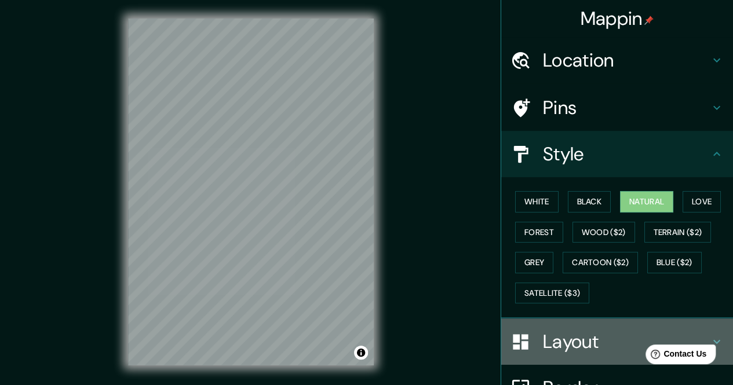
click at [560, 345] on h4 "Layout" at bounding box center [626, 341] width 167 height 23
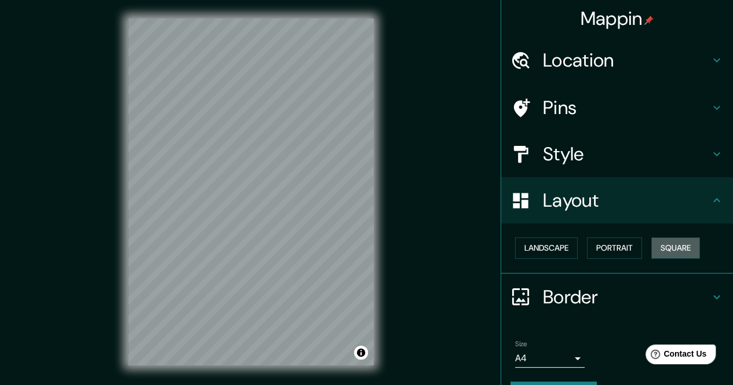
click at [669, 247] on button "Square" at bounding box center [675, 247] width 49 height 21
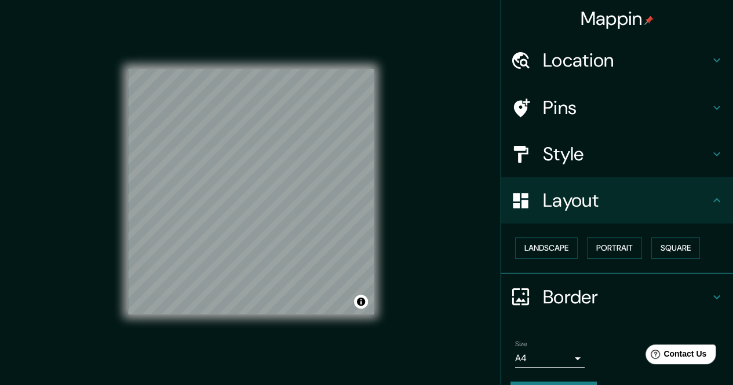
scroll to position [30, 0]
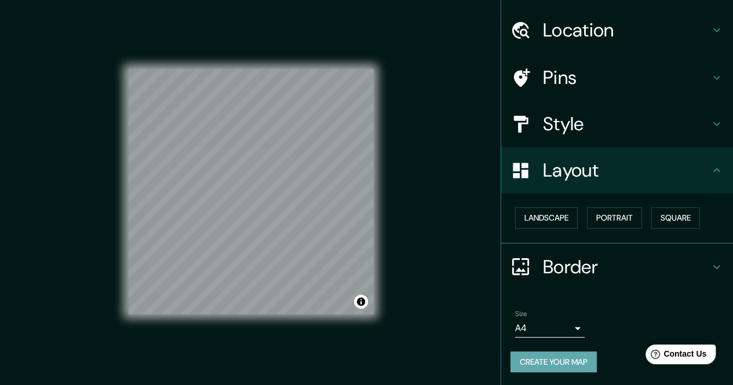
click at [554, 361] on button "Create your map" at bounding box center [553, 362] width 86 height 21
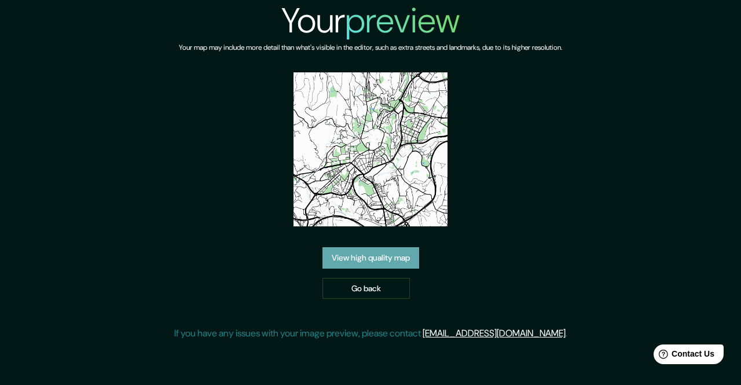
click at [374, 258] on link "View high quality map" at bounding box center [371, 257] width 97 height 21
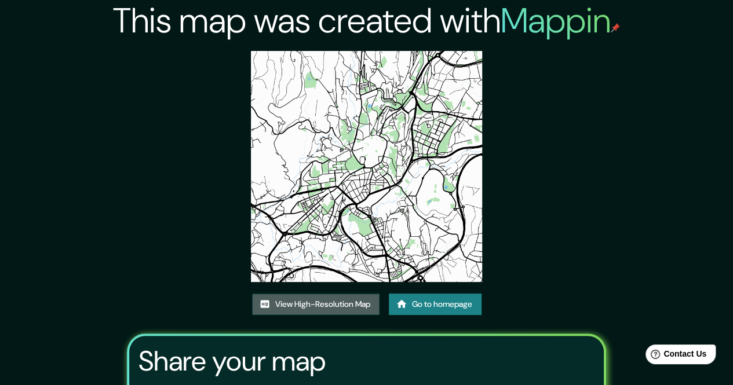
click at [347, 306] on link "View High-Resolution Map" at bounding box center [315, 304] width 127 height 21
